Goal: Complete application form: Complete application form

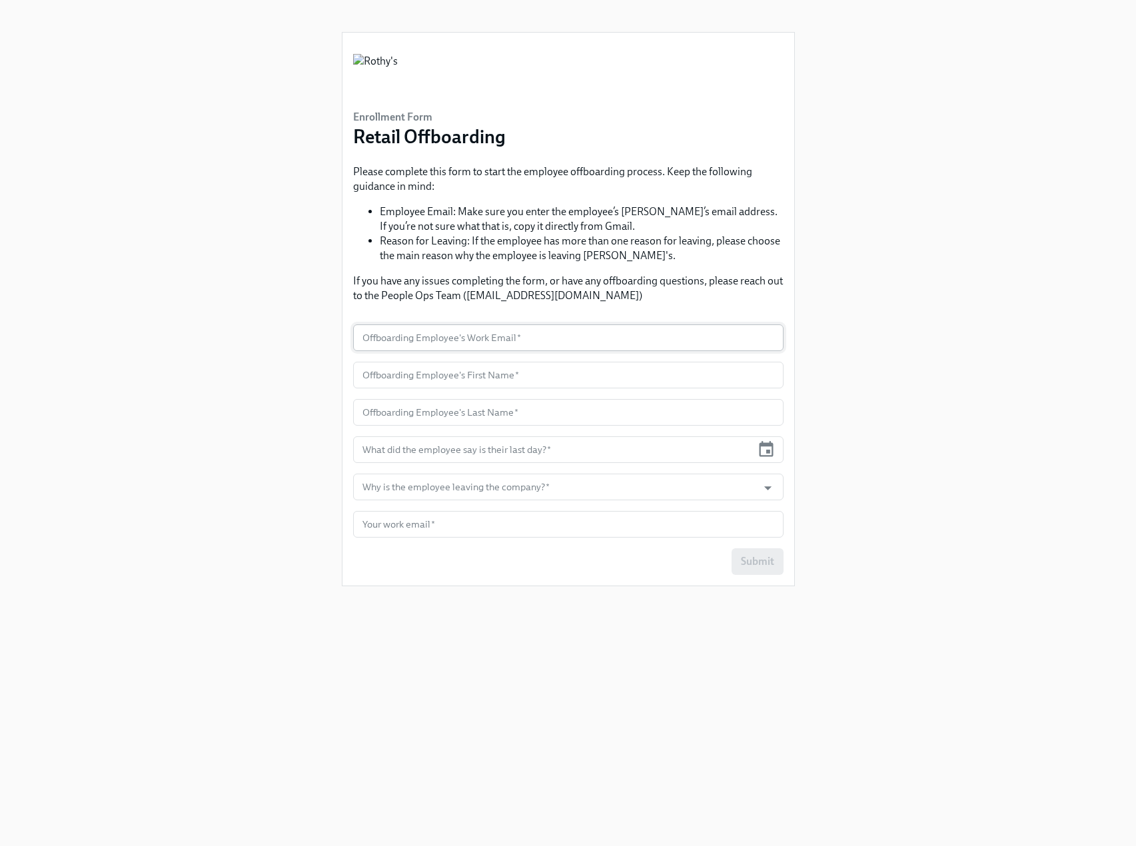
click at [454, 336] on input "text" at bounding box center [568, 338] width 431 height 27
paste input "[EMAIL_ADDRESS][DOMAIN_NAME]"
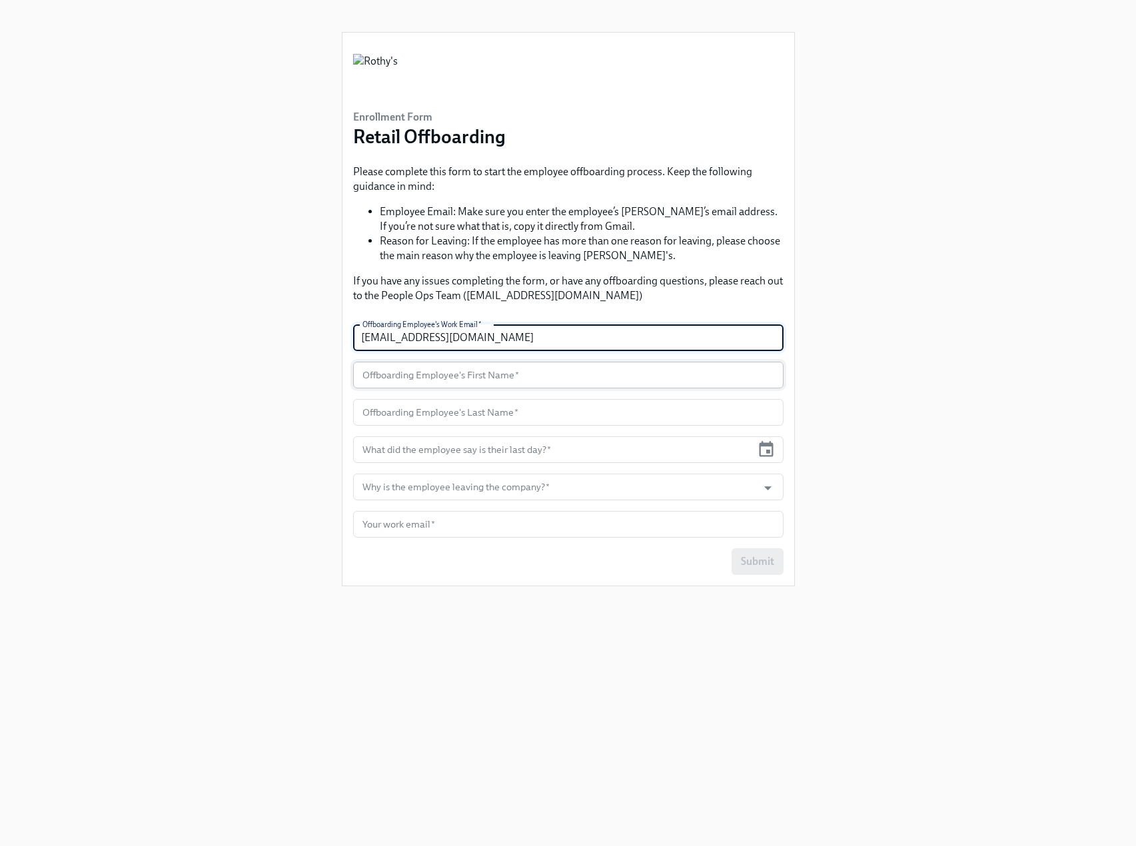
type input "[EMAIL_ADDRESS][DOMAIN_NAME]"
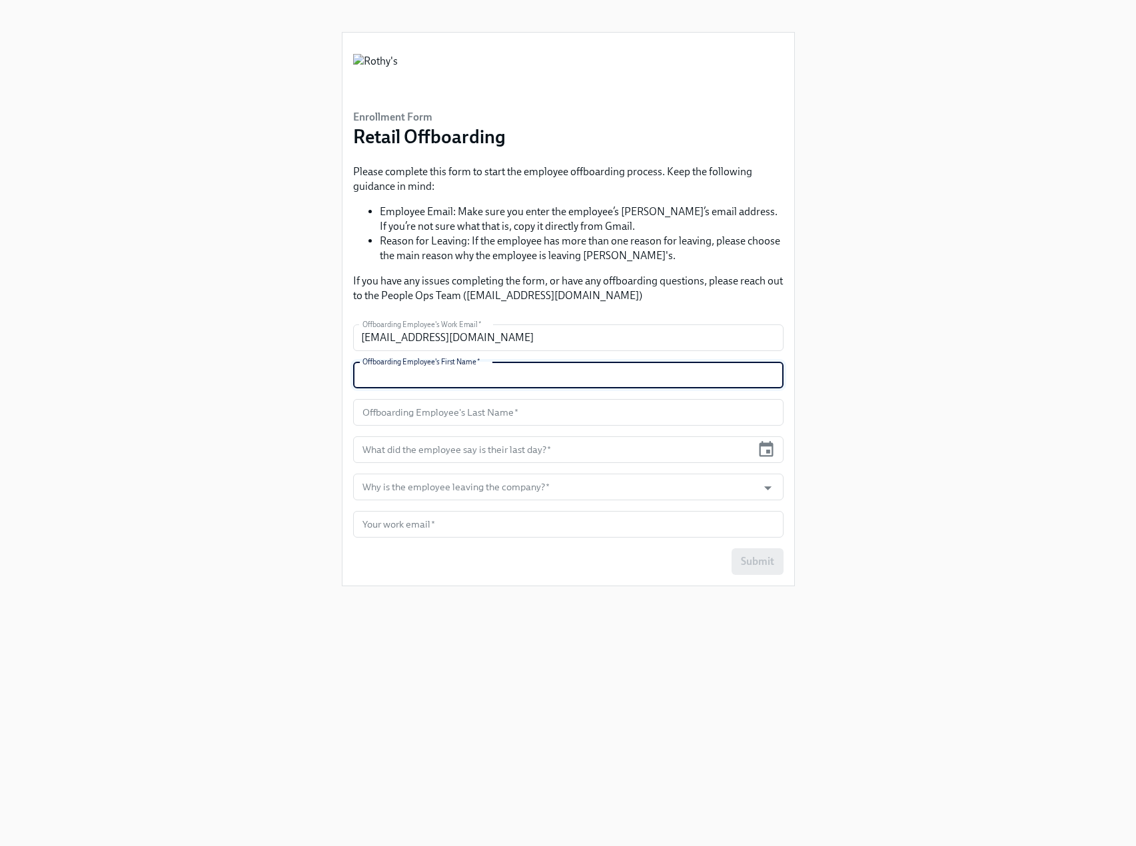
click at [429, 382] on input "text" at bounding box center [568, 375] width 431 height 27
type input "Kendra"
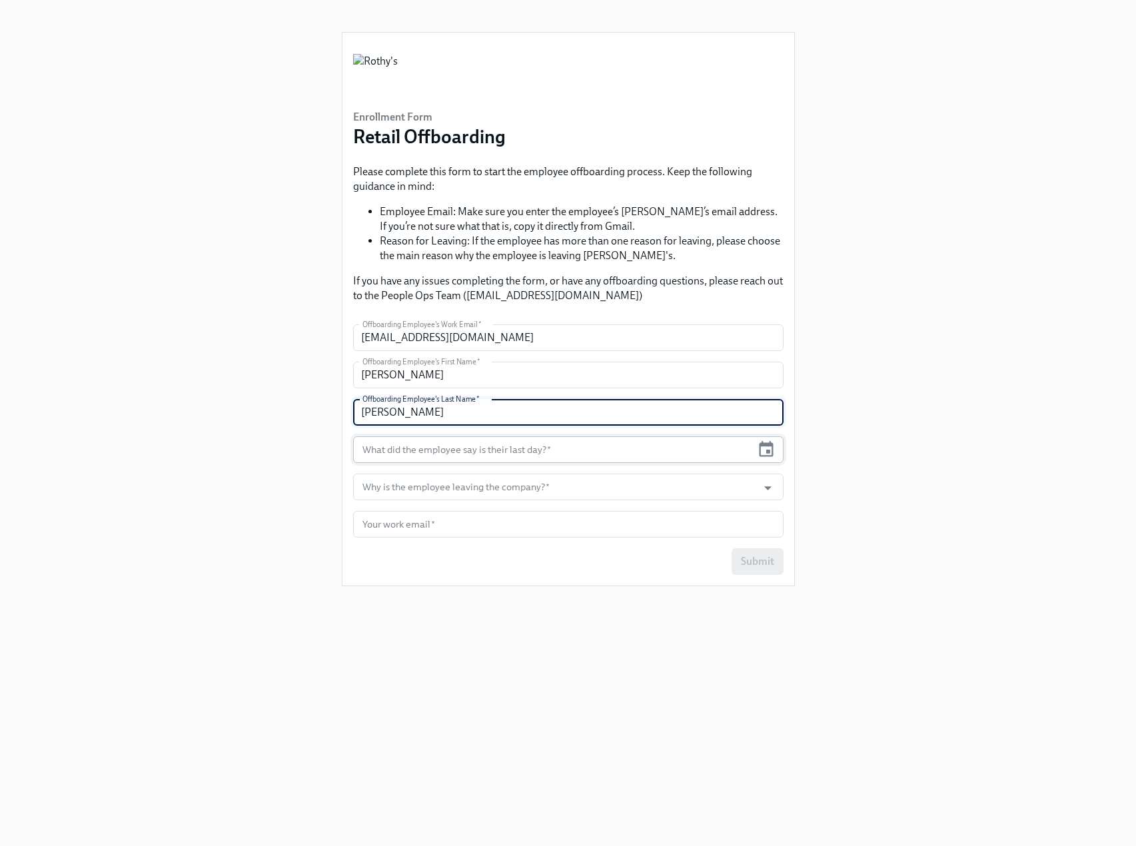
type input "Kaywood"
click at [592, 443] on input "text" at bounding box center [552, 450] width 399 height 27
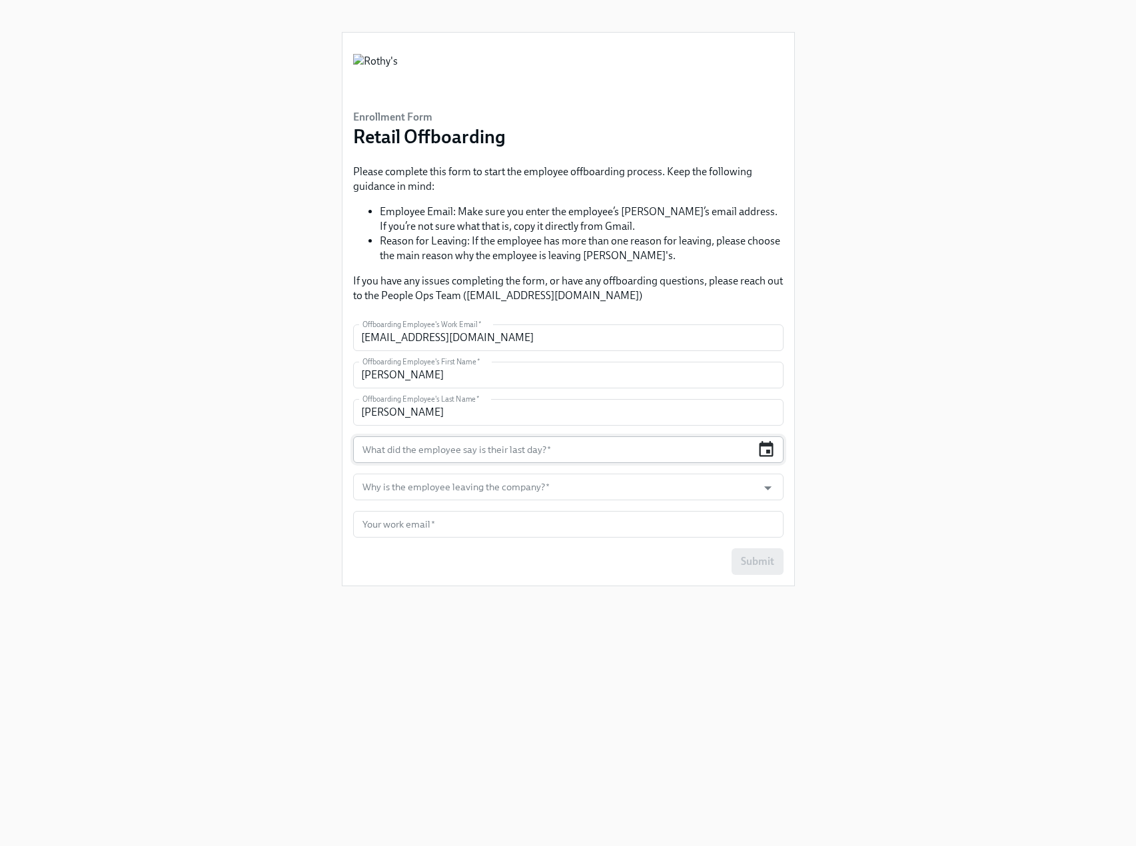
click at [770, 455] on icon "button" at bounding box center [766, 450] width 18 height 18
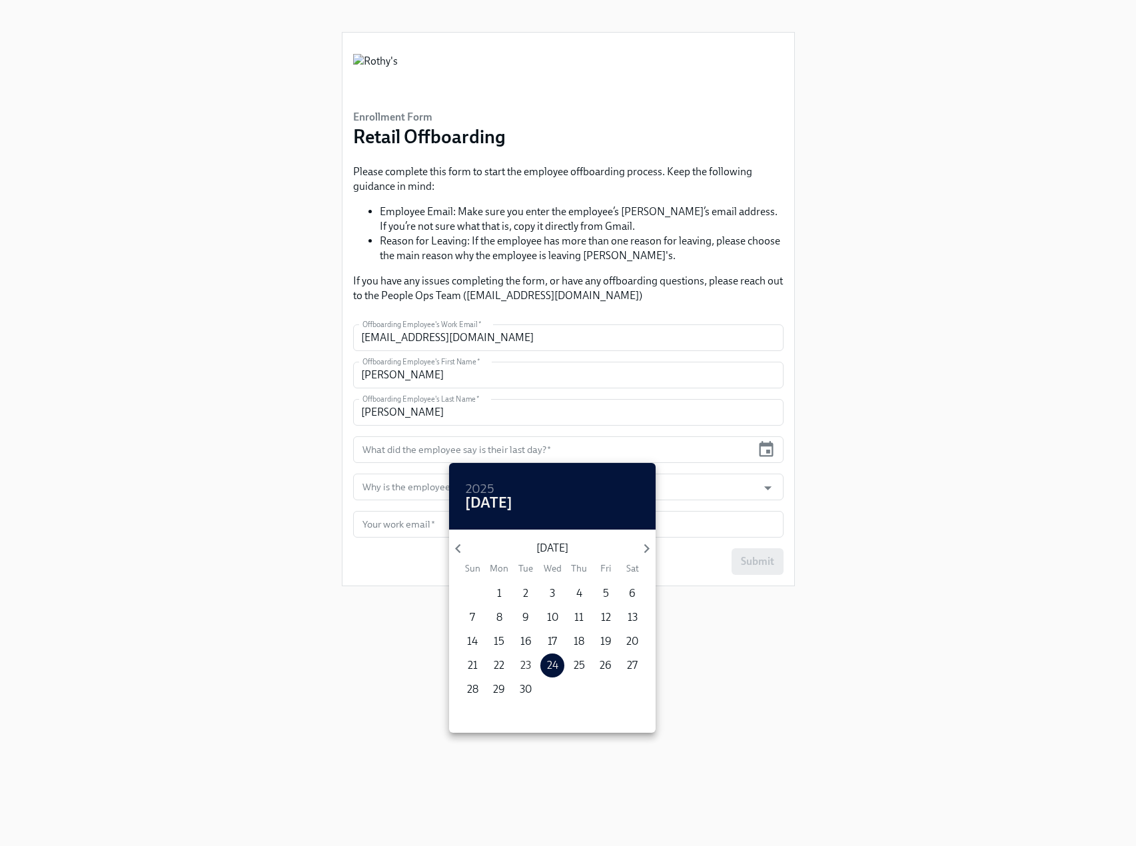
click at [522, 662] on p "23" at bounding box center [525, 665] width 11 height 15
type input "09/23/2025"
click at [768, 481] on div at bounding box center [568, 423] width 1136 height 846
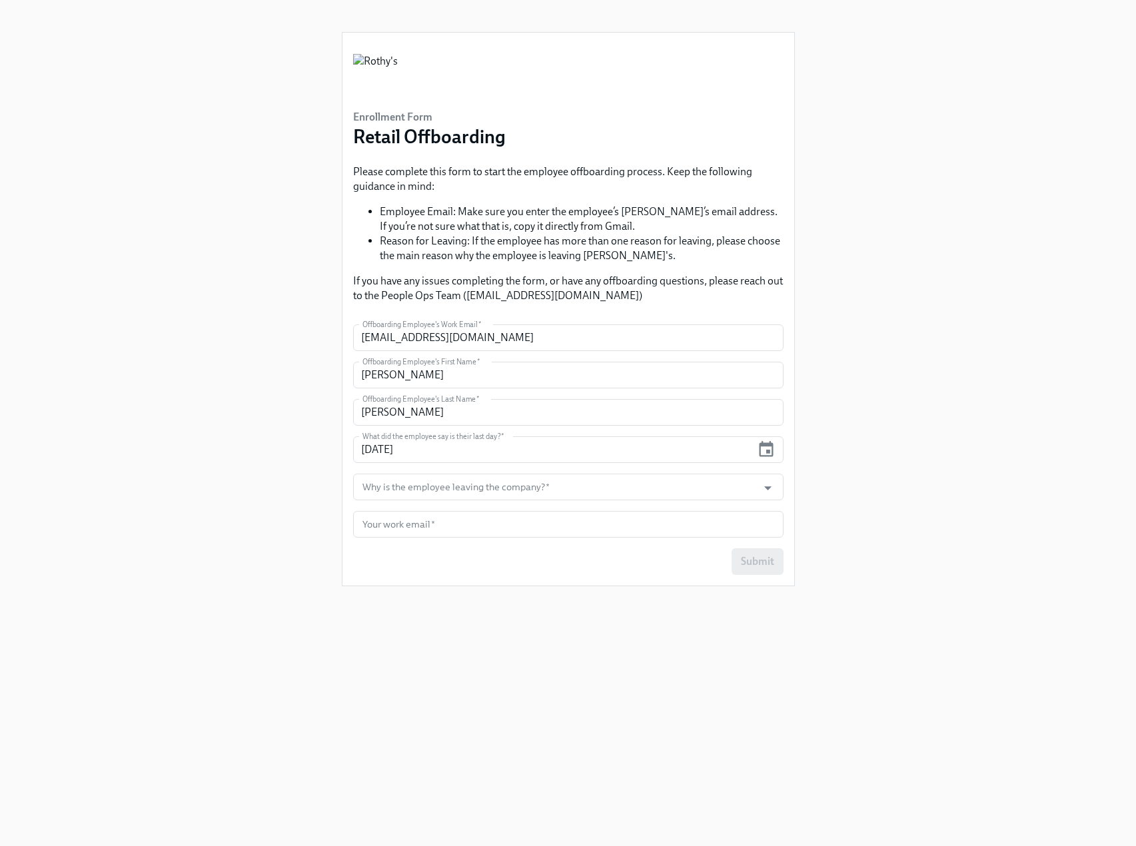
click at [765, 490] on icon "Open" at bounding box center [768, 488] width 18 height 18
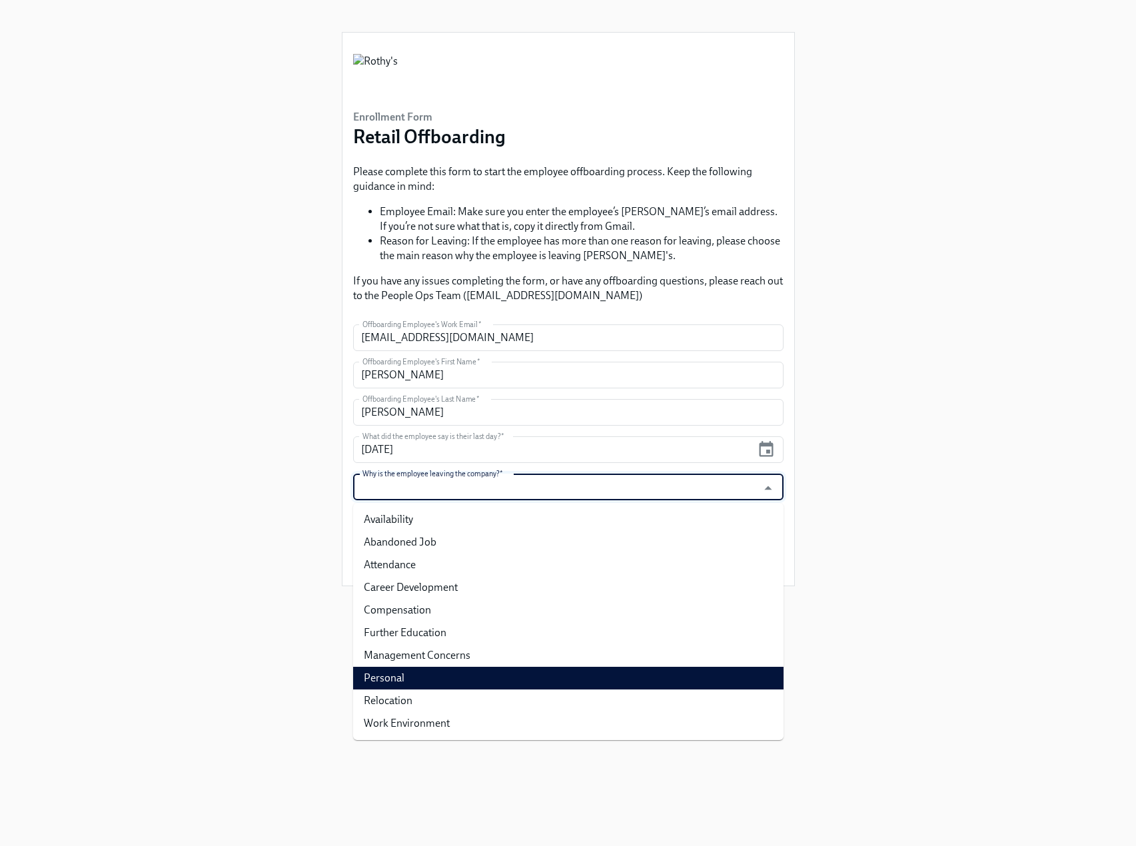
click at [475, 672] on li "Personal" at bounding box center [568, 678] width 431 height 23
type input "Personal"
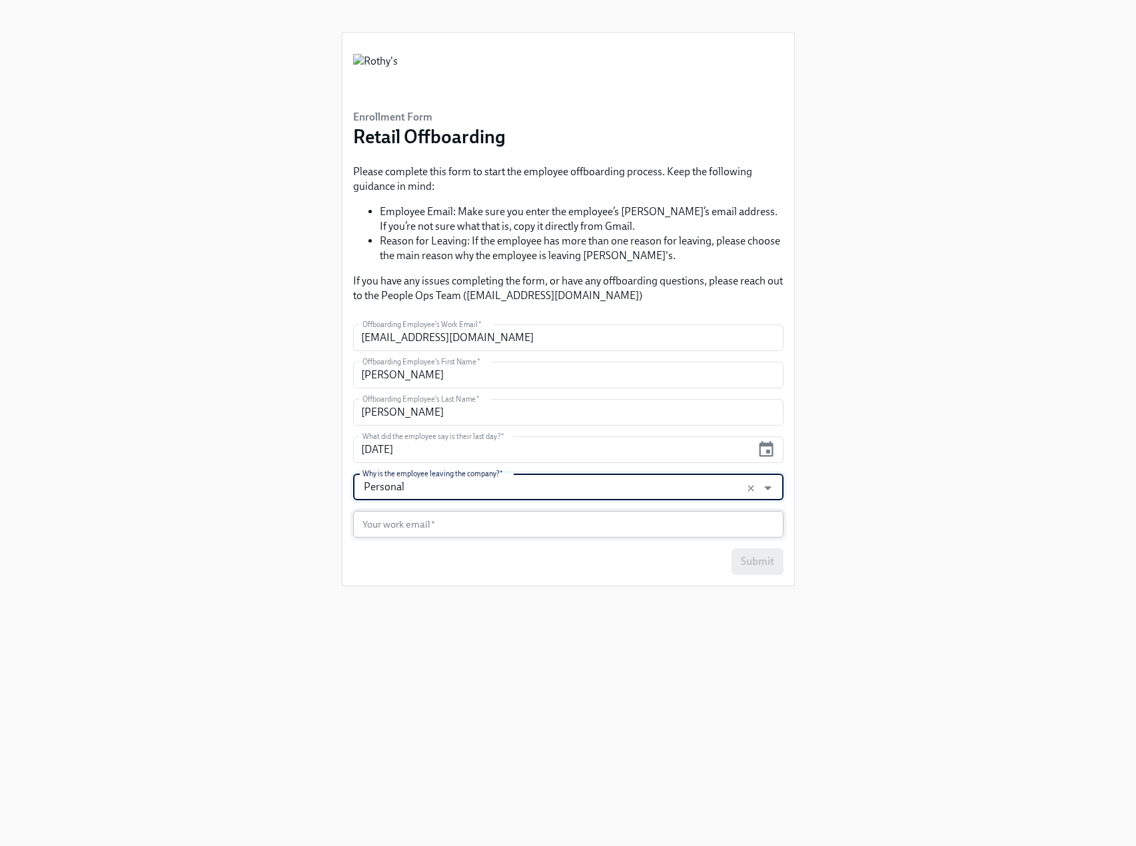
click at [473, 530] on input "text" at bounding box center [568, 524] width 431 height 27
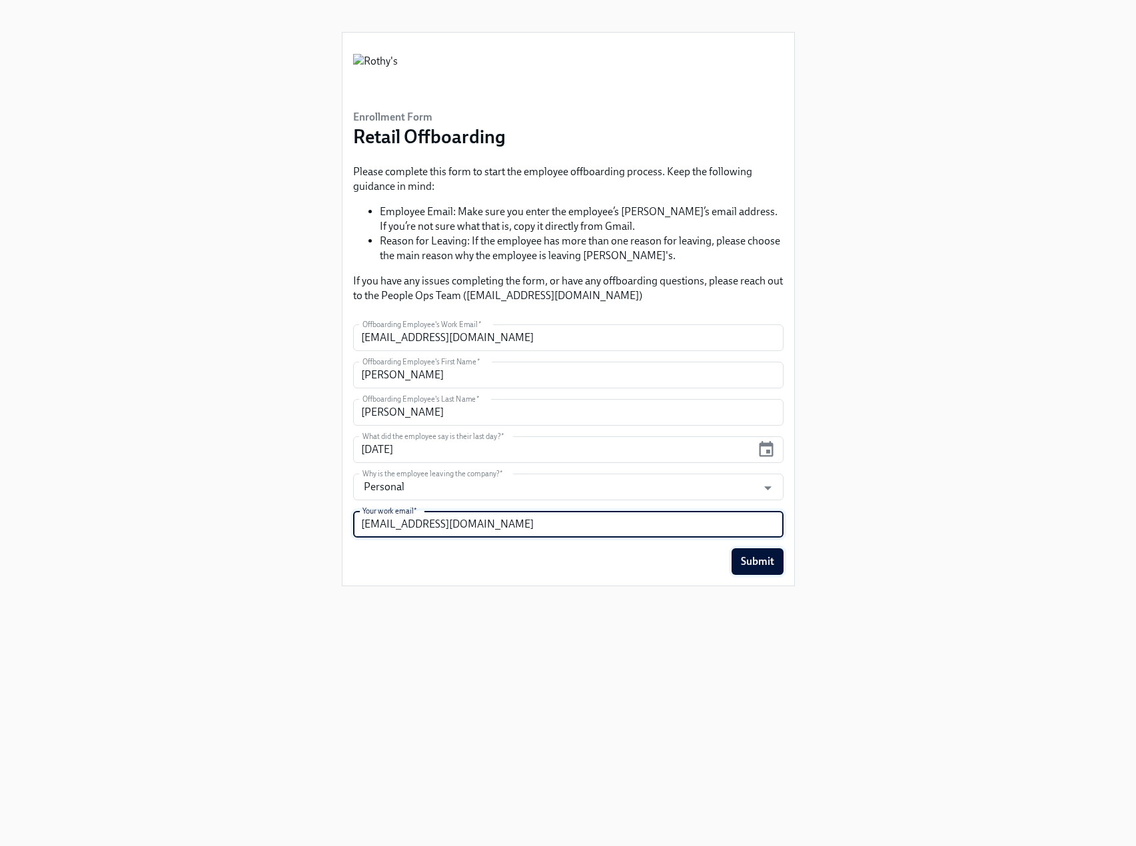
type input "Nmccarron@rothys.com"
click at [752, 562] on span "Submit" at bounding box center [757, 561] width 33 height 13
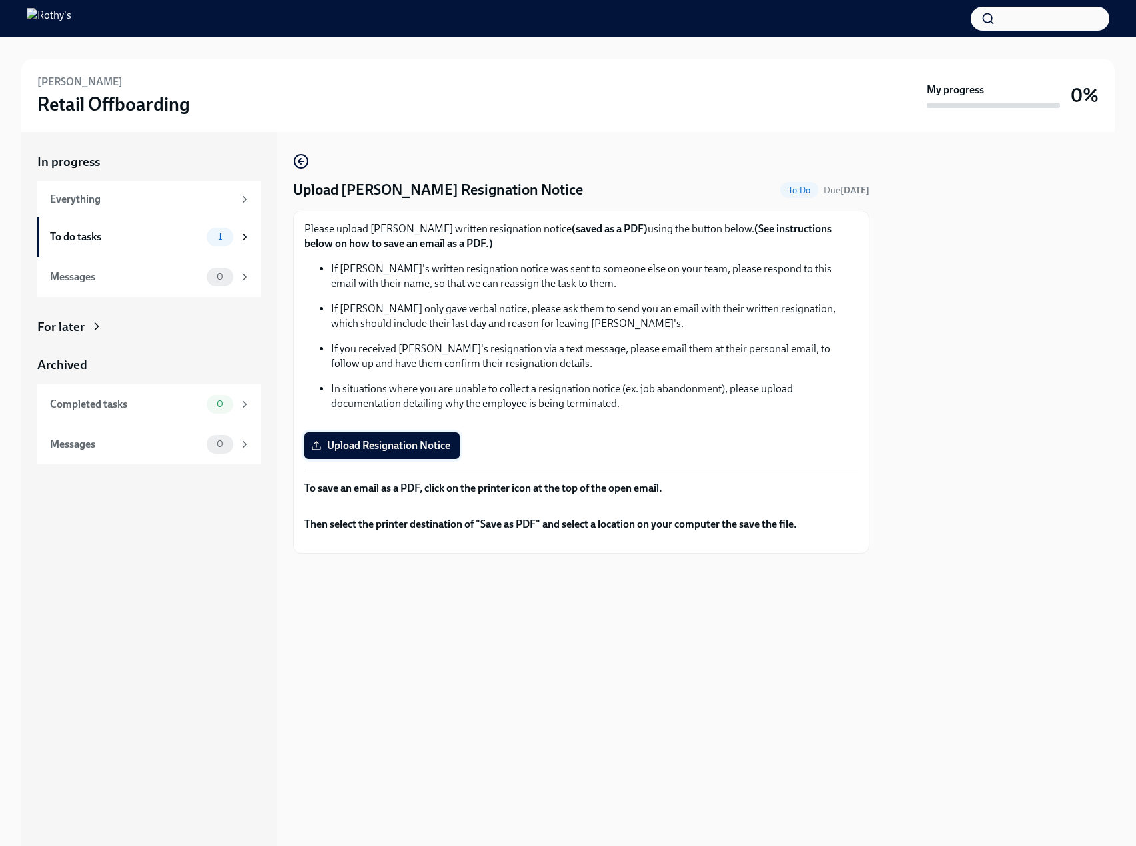
click at [387, 446] on span "Upload Resignation Notice" at bounding box center [382, 445] width 137 height 13
click at [0, 0] on input "Upload Resignation Notice" at bounding box center [0, 0] width 0 height 0
